Goal: Transaction & Acquisition: Purchase product/service

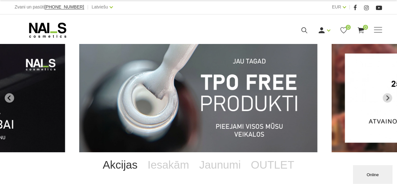
click at [151, 91] on img "1 of 12" at bounding box center [198, 98] width 239 height 109
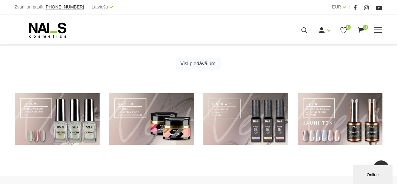
scroll to position [437, 0]
click at [375, 26] on div "Ienākt Reģistrēties 0 0" at bounding box center [272, 30] width 221 height 8
click at [378, 29] on span at bounding box center [378, 30] width 8 height 6
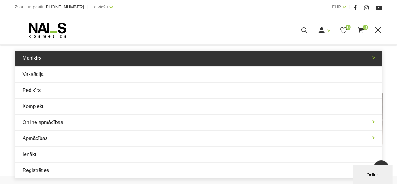
click at [51, 65] on link "Manikīrs" at bounding box center [199, 59] width 368 height 16
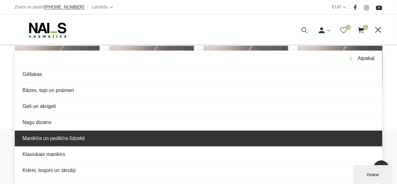
scroll to position [523, 0]
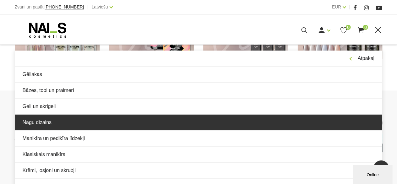
click at [58, 124] on link "Nagu dizains" at bounding box center [199, 123] width 368 height 16
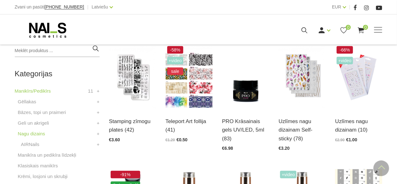
scroll to position [153, 0]
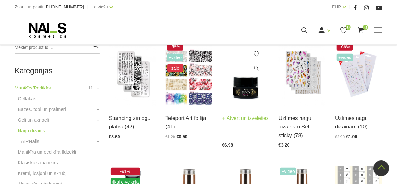
click at [239, 123] on link "Atvērt un izvēlēties" at bounding box center [245, 118] width 47 height 9
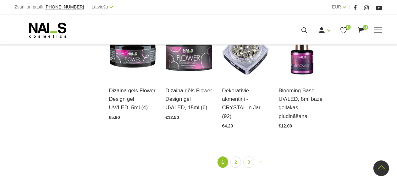
scroll to position [706, 0]
click at [238, 156] on link "2" at bounding box center [236, 162] width 11 height 12
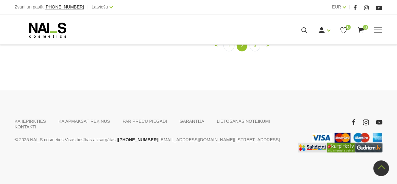
scroll to position [700, 0]
click at [259, 59] on div "« Prev 1 2 (current) 3 » Next" at bounding box center [245, 45] width 283 height 29
click at [254, 52] on link "3" at bounding box center [255, 46] width 11 height 12
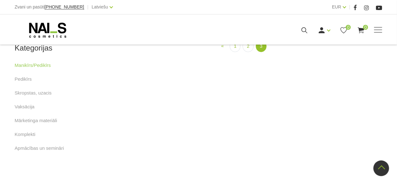
scroll to position [346, 0]
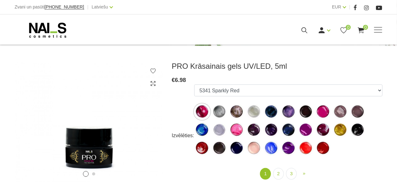
scroll to position [72, 0]
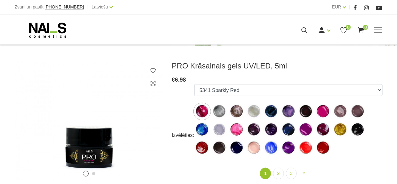
click at [282, 169] on li "2" at bounding box center [279, 174] width 10 height 12
click at [281, 175] on link "2" at bounding box center [278, 174] width 11 height 12
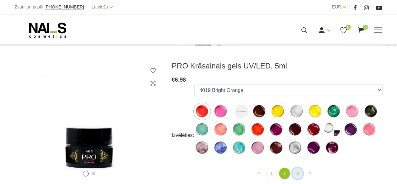
click at [297, 171] on link "3" at bounding box center [298, 174] width 11 height 12
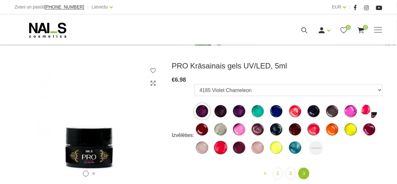
click at [318, 147] on img at bounding box center [316, 148] width 14 height 14
select select "3757"
